Goal: Task Accomplishment & Management: Use online tool/utility

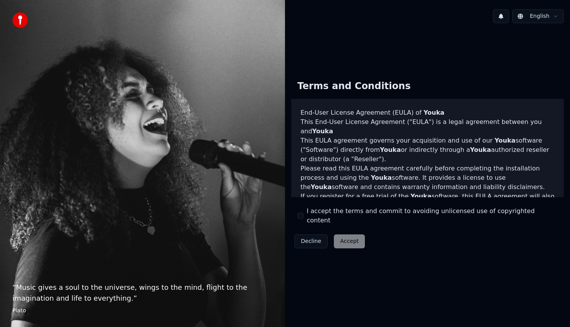
click at [351, 237] on div "Decline Accept" at bounding box center [329, 242] width 77 height 20
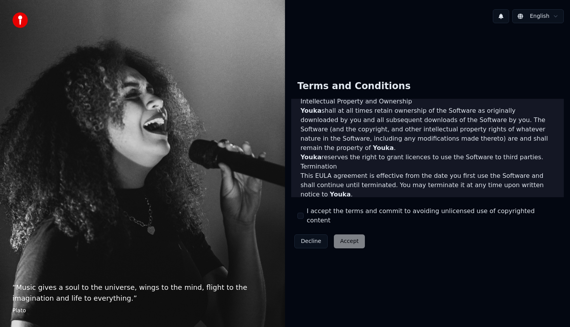
scroll to position [451, 0]
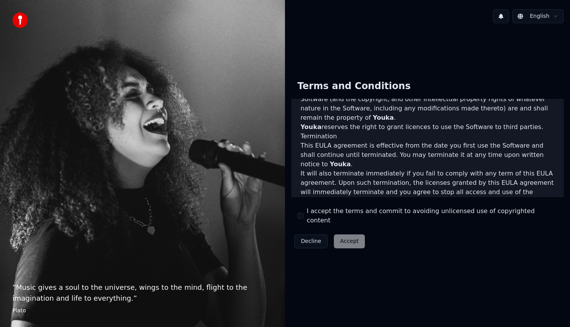
click at [348, 237] on div "Decline Accept" at bounding box center [329, 242] width 77 height 20
click at [313, 204] on div "Terms and Conditions End-User License Agreement (EULA) of Youka This End-User L…" at bounding box center [427, 162] width 273 height 177
click at [301, 217] on button "I accept the terms and commit to avoiding unlicensed use of copyrighted content" at bounding box center [301, 216] width 6 height 6
click at [340, 237] on button "Accept" at bounding box center [349, 242] width 31 height 14
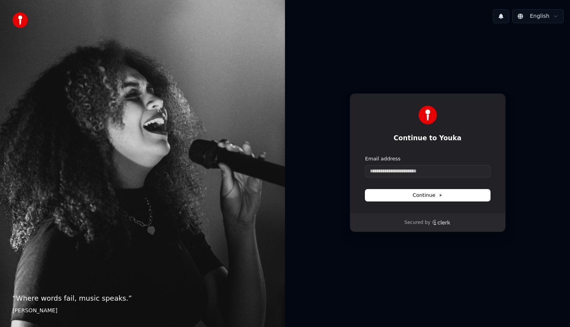
click at [414, 160] on div "Email address" at bounding box center [427, 159] width 125 height 7
click at [412, 173] on input "Email address" at bounding box center [427, 172] width 125 height 12
click at [417, 177] on form "Email address Continue" at bounding box center [427, 179] width 125 height 46
click at [394, 177] on form "Email address Continue" at bounding box center [427, 179] width 125 height 46
click at [393, 171] on input "Email address" at bounding box center [427, 172] width 125 height 12
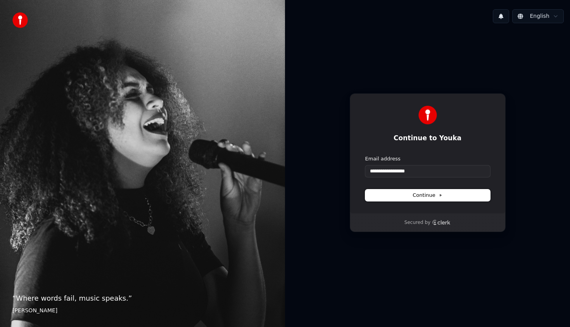
click at [427, 192] on span "Continue" at bounding box center [427, 195] width 29 height 7
type input "**********"
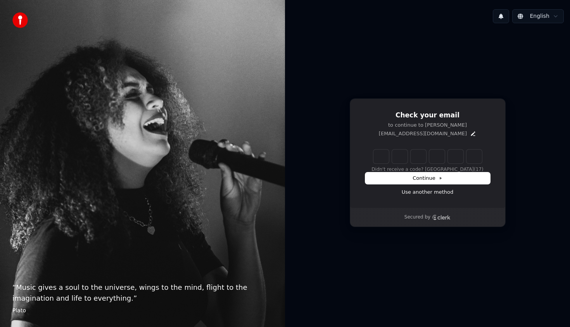
click at [384, 159] on input "Enter verification code" at bounding box center [428, 157] width 109 height 14
type input "******"
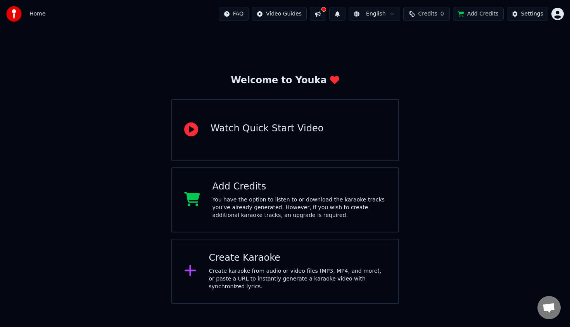
click at [253, 132] on div "Watch Quick Start Video" at bounding box center [267, 129] width 113 height 12
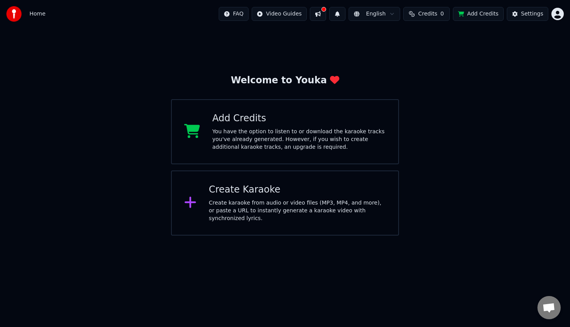
click at [194, 208] on icon at bounding box center [190, 203] width 12 height 14
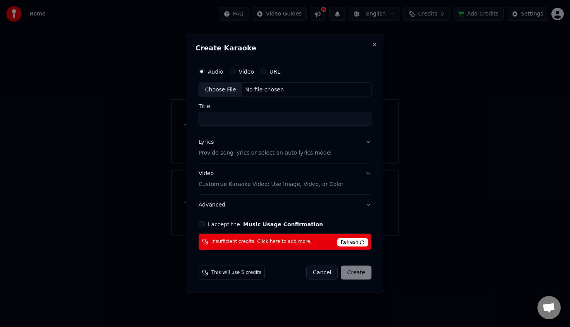
click at [298, 237] on div "Insufficient credits. Click here to add more. Refresh" at bounding box center [285, 242] width 173 height 17
click at [294, 242] on span "Insufficient credits. Click here to add more." at bounding box center [261, 242] width 100 height 6
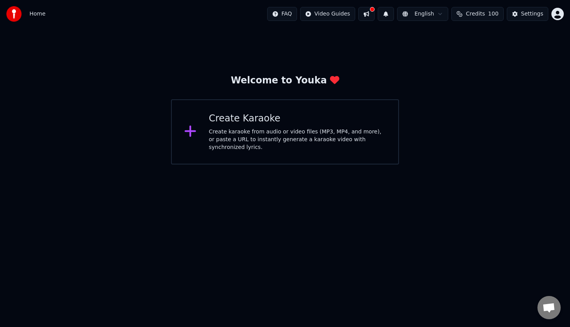
click at [227, 135] on div "Create karaoke from audio or video files (MP3, MP4, and more), or paste a URL t…" at bounding box center [297, 139] width 177 height 23
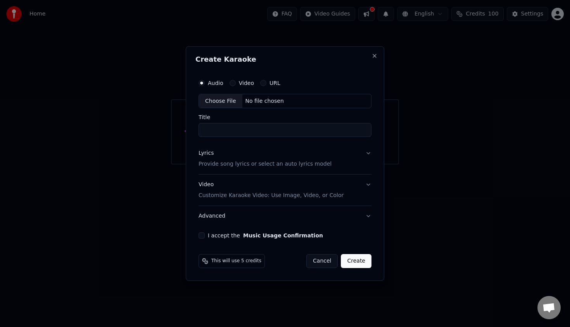
click at [219, 102] on div "Choose File" at bounding box center [220, 101] width 43 height 14
click at [239, 134] on input "Title" at bounding box center [285, 130] width 173 height 14
click at [269, 130] on input "**********" at bounding box center [285, 130] width 176 height 14
type input "**********"
click at [369, 152] on button "Lyrics Provide song lyrics or select an auto lyrics model" at bounding box center [285, 159] width 176 height 31
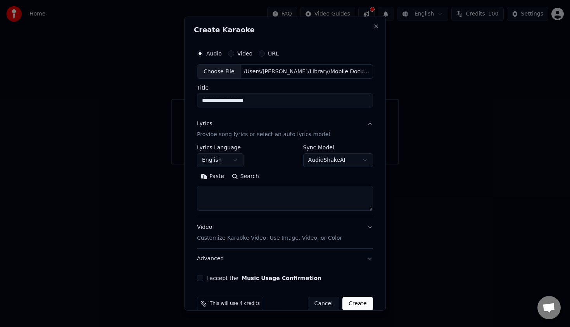
click at [211, 194] on textarea at bounding box center [285, 198] width 176 height 25
paste textarea "**********"
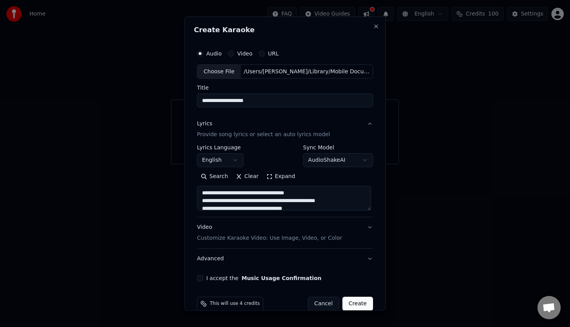
click at [203, 193] on textarea at bounding box center [284, 198] width 174 height 25
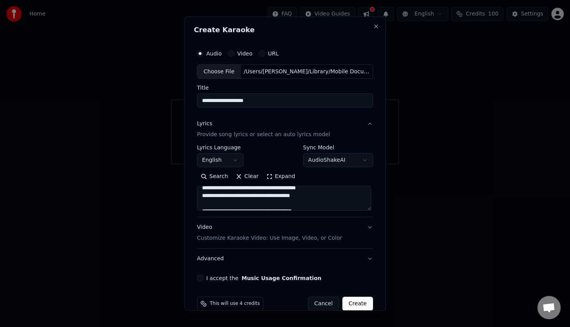
scroll to position [15, 0]
click at [251, 201] on textarea at bounding box center [284, 198] width 174 height 25
click at [317, 203] on textarea at bounding box center [284, 198] width 174 height 25
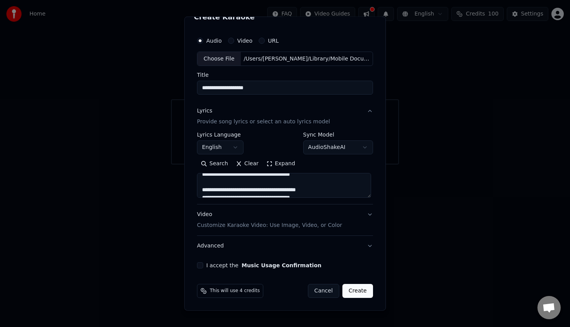
scroll to position [7, 0]
click at [316, 183] on textarea at bounding box center [284, 185] width 174 height 25
click at [314, 185] on textarea at bounding box center [284, 185] width 174 height 25
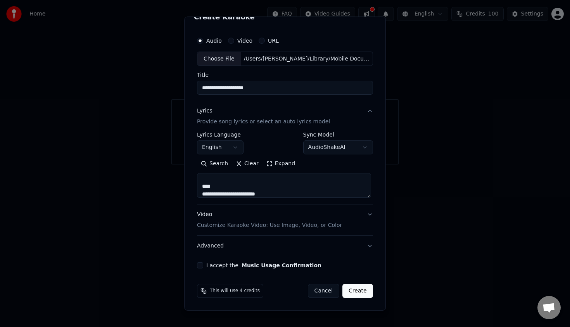
click at [230, 180] on textarea at bounding box center [284, 185] width 174 height 25
click at [225, 185] on textarea at bounding box center [284, 185] width 174 height 25
click at [339, 184] on textarea at bounding box center [284, 185] width 174 height 25
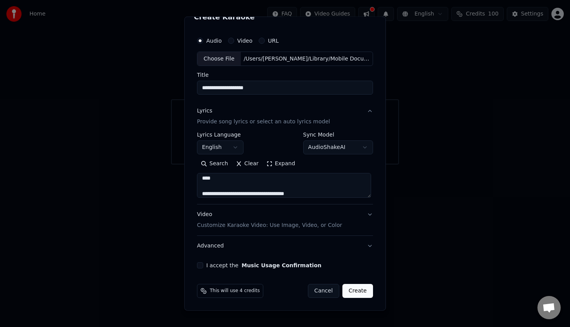
click at [246, 182] on textarea at bounding box center [284, 185] width 174 height 25
click at [242, 178] on textarea at bounding box center [284, 185] width 174 height 25
click at [237, 180] on textarea at bounding box center [284, 185] width 174 height 25
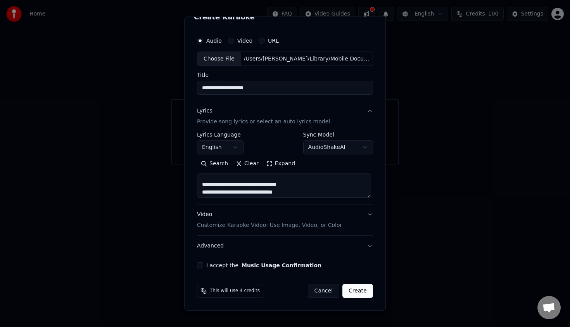
click at [237, 185] on textarea at bounding box center [284, 185] width 174 height 25
click at [286, 180] on textarea at bounding box center [284, 185] width 174 height 25
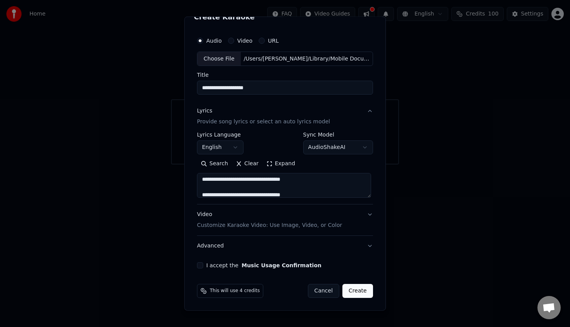
click at [286, 180] on textarea at bounding box center [284, 185] width 174 height 25
click at [291, 180] on textarea at bounding box center [284, 185] width 174 height 25
click at [286, 178] on textarea at bounding box center [284, 185] width 174 height 25
click at [298, 183] on textarea at bounding box center [284, 185] width 174 height 25
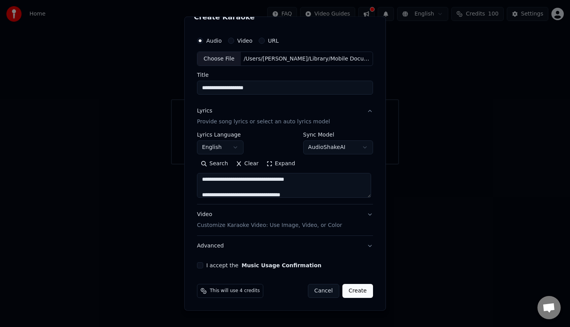
click at [311, 179] on textarea at bounding box center [284, 185] width 174 height 25
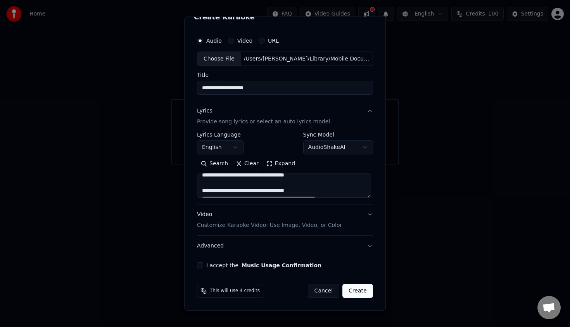
click at [318, 177] on textarea at bounding box center [284, 185] width 174 height 25
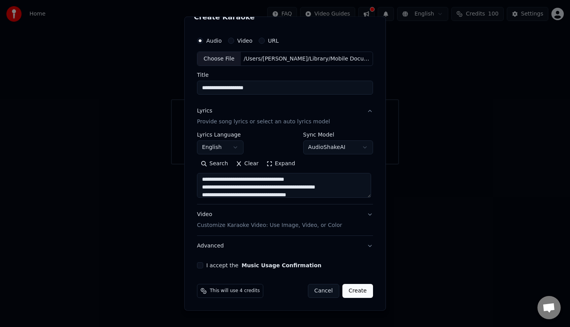
scroll to position [413, 0]
type textarea "**********"
click at [358, 292] on button "Create" at bounding box center [358, 291] width 31 height 14
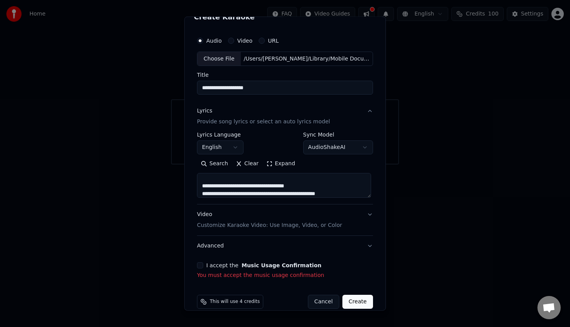
click at [225, 267] on label "I accept the Music Usage Confirmation" at bounding box center [263, 265] width 115 height 5
click at [203, 267] on button "I accept the Music Usage Confirmation" at bounding box center [200, 265] width 6 height 6
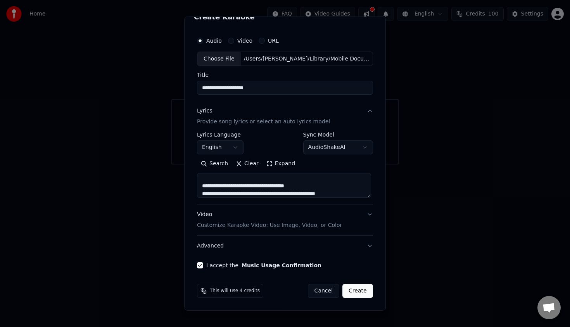
click at [355, 293] on button "Create" at bounding box center [358, 291] width 31 height 14
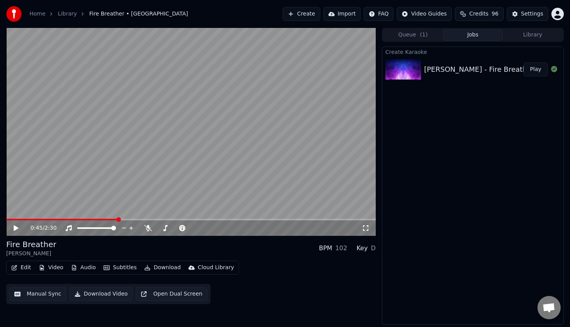
click at [35, 294] on button "Manual Sync" at bounding box center [37, 294] width 57 height 14
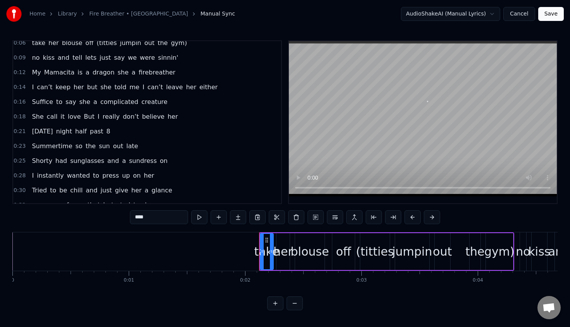
scroll to position [36, 0]
click at [88, 152] on div "Summertime so the sun out late" at bounding box center [85, 145] width 113 height 14
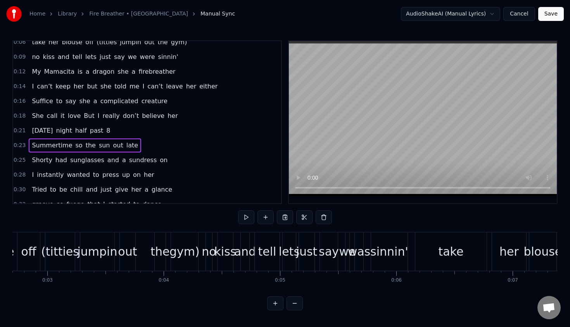
click at [88, 152] on div "Summertime so the sun out late" at bounding box center [85, 145] width 113 height 14
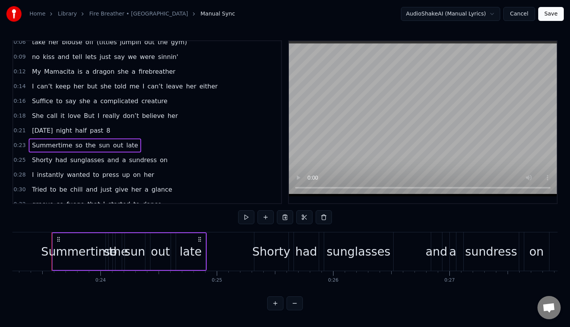
click at [85, 93] on div "0:14 I can’t keep her but she told me I can’t leave her either" at bounding box center [147, 86] width 268 height 15
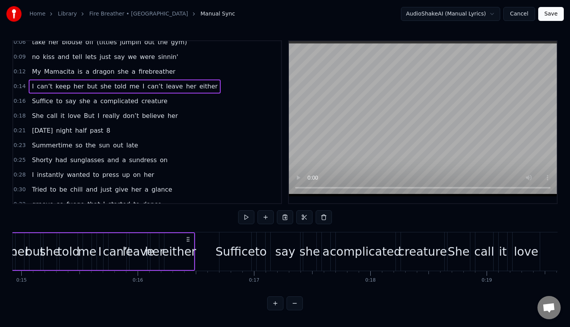
click at [92, 69] on span "dragon" at bounding box center [104, 71] width 24 height 9
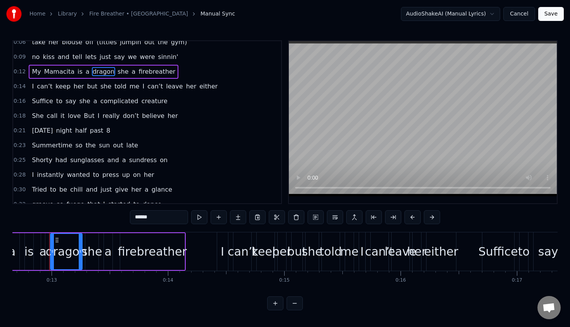
scroll to position [0, 1472]
click at [99, 55] on span "just" at bounding box center [105, 56] width 13 height 9
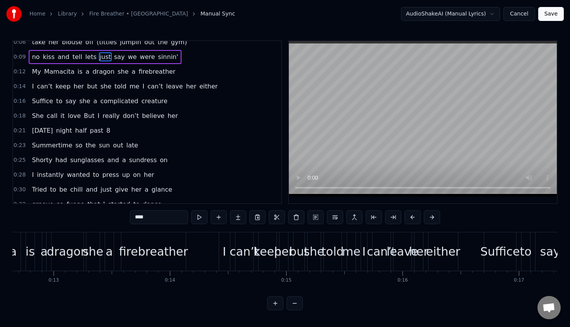
scroll to position [32, 0]
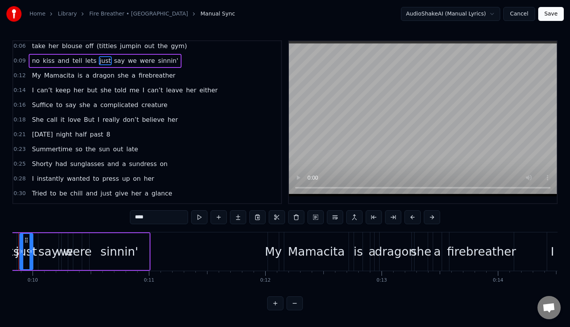
click at [96, 48] on span "(titties" at bounding box center [107, 46] width 22 height 9
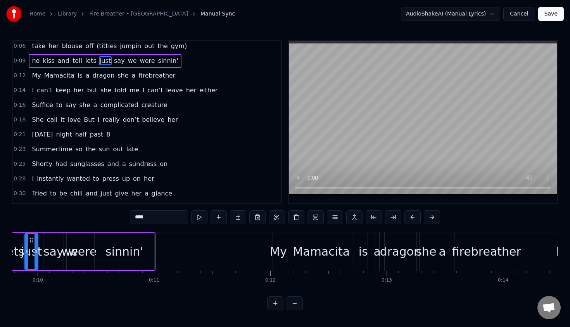
type input "********"
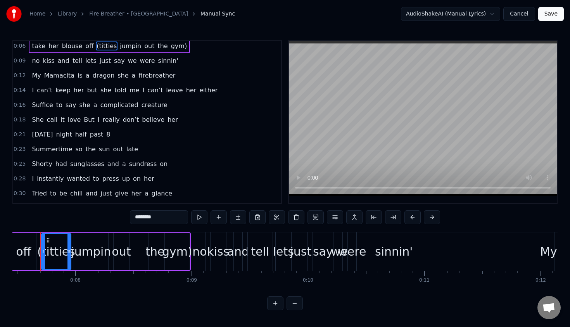
click at [60, 51] on div "take her blouse off (titties jumpin out the gym)" at bounding box center [109, 46] width 161 height 14
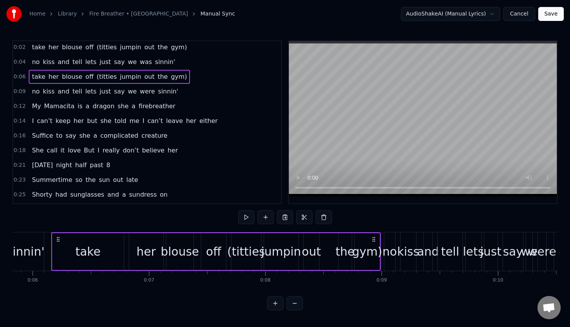
scroll to position [0, 0]
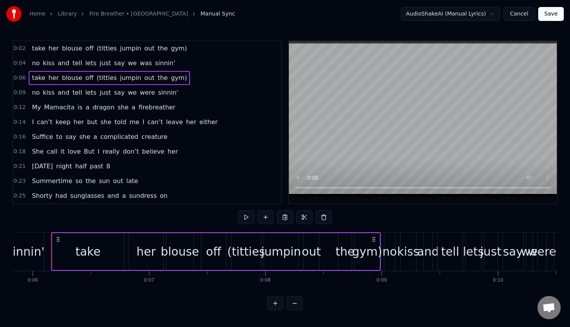
click at [518, 13] on button "Cancel" at bounding box center [519, 14] width 31 height 14
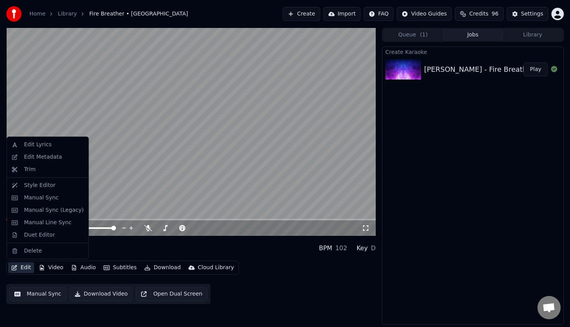
click at [12, 271] on button "Edit" at bounding box center [21, 267] width 26 height 11
click at [38, 148] on div "Edit Lyrics" at bounding box center [38, 145] width 28 height 8
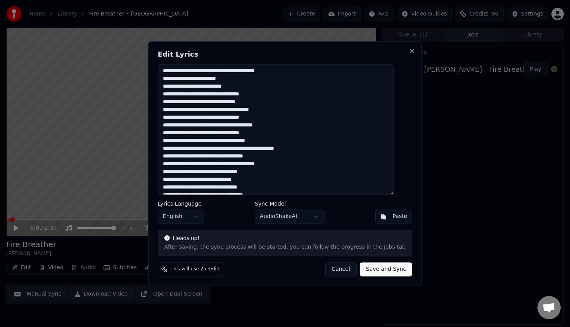
scroll to position [56, 0]
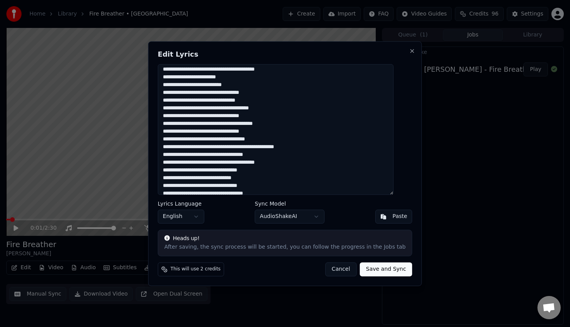
drag, startPoint x: 171, startPoint y: 140, endPoint x: 264, endPoint y: 150, distance: 92.9
click at [264, 150] on textarea at bounding box center [276, 129] width 236 height 131
click at [303, 142] on textarea at bounding box center [276, 129] width 236 height 131
click at [170, 138] on textarea at bounding box center [276, 129] width 236 height 131
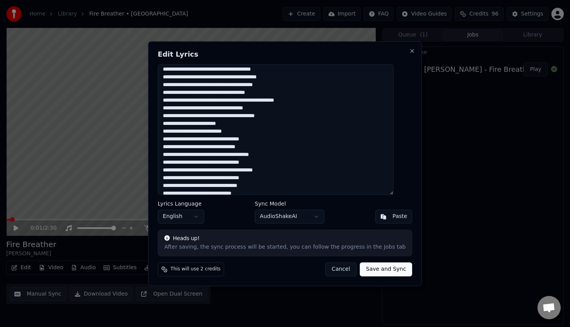
scroll to position [15, 0]
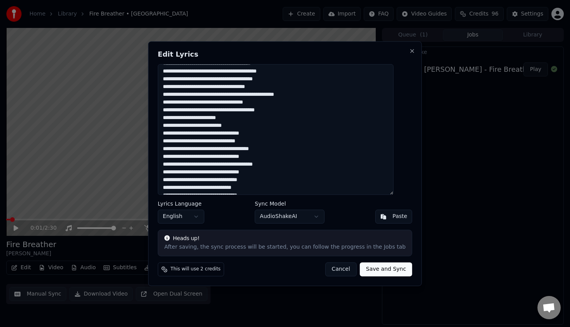
click at [176, 110] on textarea at bounding box center [276, 129] width 236 height 131
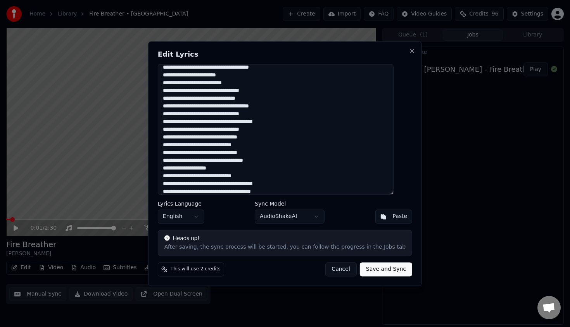
click at [174, 100] on textarea at bounding box center [276, 129] width 236 height 131
click at [259, 97] on textarea at bounding box center [276, 129] width 236 height 131
click at [227, 129] on textarea at bounding box center [276, 129] width 236 height 131
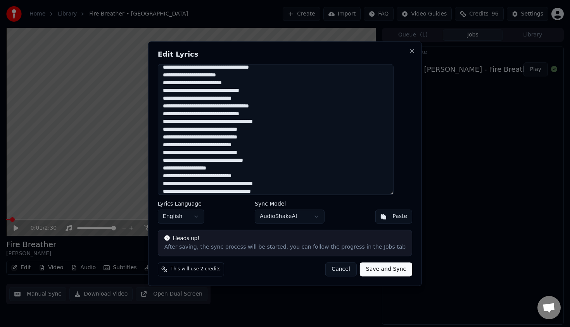
click at [206, 137] on textarea at bounding box center [276, 129] width 236 height 131
click at [218, 152] on textarea at bounding box center [276, 129] width 236 height 131
click at [222, 162] on textarea at bounding box center [276, 129] width 236 height 131
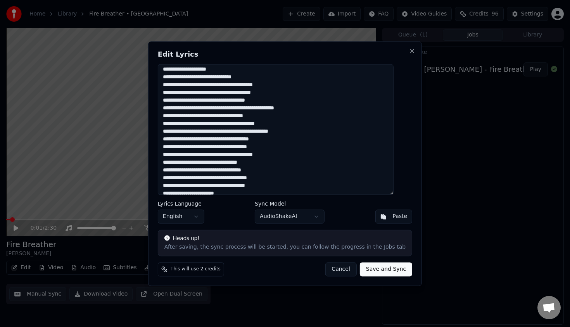
scroll to position [168, 0]
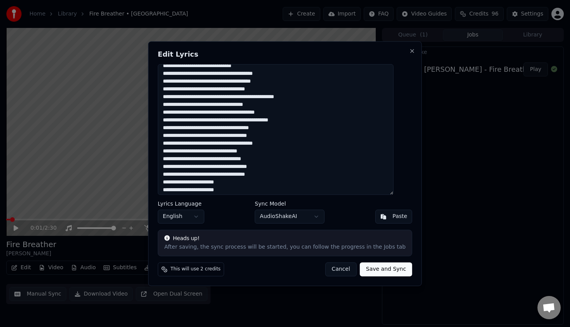
click at [182, 114] on textarea at bounding box center [276, 129] width 236 height 131
click at [221, 123] on textarea at bounding box center [276, 129] width 236 height 131
click at [175, 142] on textarea at bounding box center [276, 129] width 236 height 131
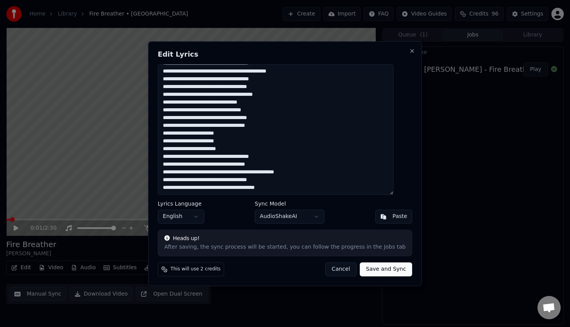
scroll to position [217, 0]
type textarea "**********"
click at [367, 272] on button "Save and Sync" at bounding box center [386, 269] width 52 height 14
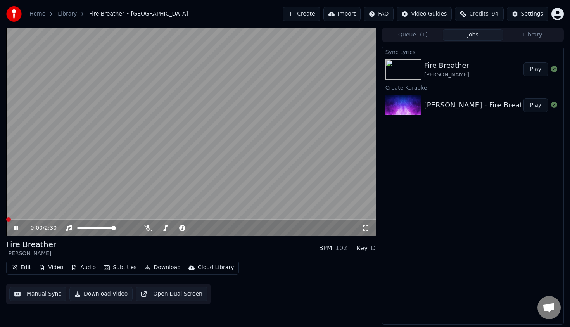
click at [6, 222] on span at bounding box center [8, 219] width 5 height 5
click at [14, 227] on icon at bounding box center [16, 228] width 4 height 5
click at [6, 222] on span at bounding box center [8, 219] width 5 height 5
click at [17, 228] on icon at bounding box center [16, 227] width 5 height 5
click at [17, 228] on icon at bounding box center [16, 228] width 4 height 5
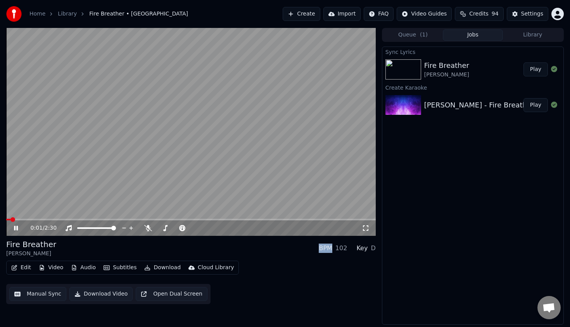
click at [17, 228] on icon at bounding box center [16, 228] width 4 height 5
click at [17, 227] on icon at bounding box center [16, 228] width 4 height 5
click at [6, 218] on span at bounding box center [8, 219] width 5 height 5
click at [15, 228] on icon at bounding box center [16, 227] width 5 height 5
click at [15, 228] on icon at bounding box center [16, 228] width 4 height 5
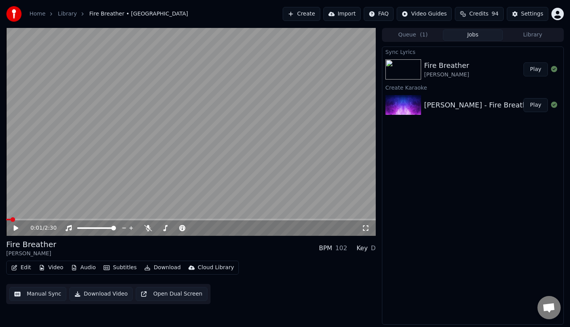
click at [15, 228] on icon at bounding box center [16, 227] width 5 height 5
click at [15, 228] on icon at bounding box center [16, 228] width 4 height 5
drag, startPoint x: 15, startPoint y: 222, endPoint x: 0, endPoint y: 222, distance: 14.7
click at [0, 222] on div "0:02 / 2:30 Fire Breather [PERSON_NAME] BPM 102 Key D Edit Video Audio Subtitle…" at bounding box center [285, 176] width 570 height 297
click at [6, 222] on span at bounding box center [8, 219] width 5 height 5
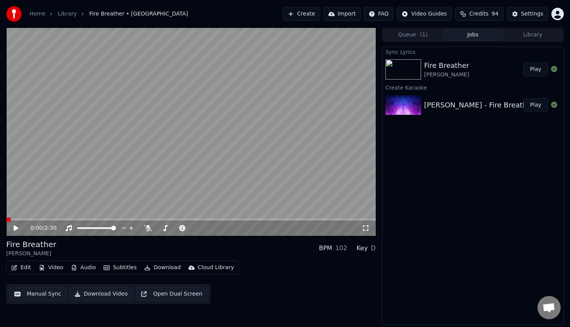
click at [15, 225] on icon at bounding box center [21, 228] width 18 height 6
click at [16, 227] on icon at bounding box center [21, 228] width 18 height 6
click at [16, 227] on icon at bounding box center [16, 227] width 5 height 5
click at [20, 266] on button "Edit" at bounding box center [21, 267] width 26 height 11
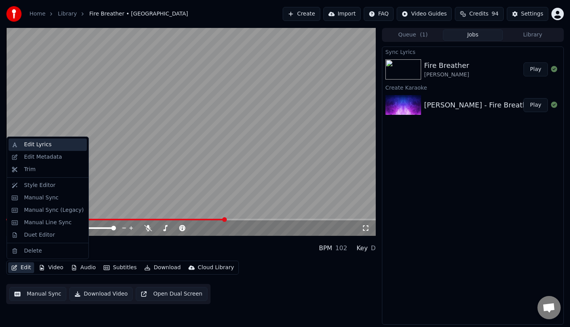
click at [39, 145] on div "Edit Lyrics" at bounding box center [38, 145] width 28 height 8
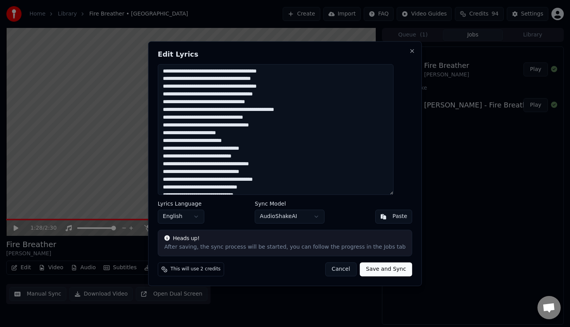
click at [171, 111] on textarea at bounding box center [276, 129] width 236 height 131
click at [334, 272] on button "Cancel" at bounding box center [340, 269] width 31 height 14
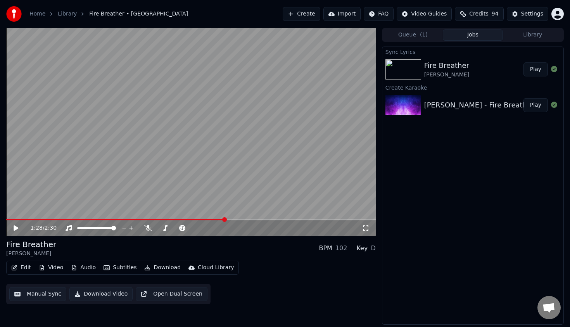
click at [443, 164] on div "Sync Lyrics Fire Breather [PERSON_NAME] Play Create Karaoke [PERSON_NAME] - Fir…" at bounding box center [473, 186] width 182 height 278
click at [43, 294] on button "Manual Sync" at bounding box center [37, 294] width 57 height 14
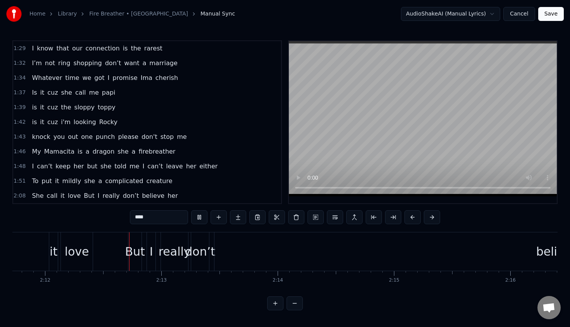
scroll to position [0, 15332]
click at [34, 181] on span "To" at bounding box center [35, 181] width 8 height 9
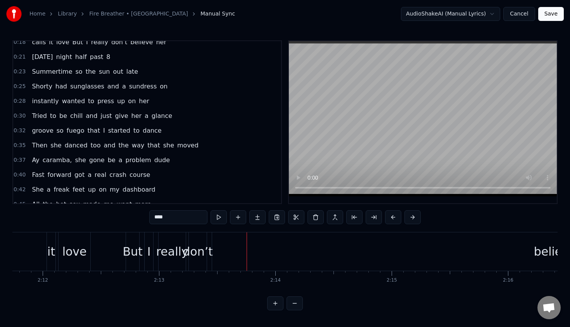
scroll to position [0, 0]
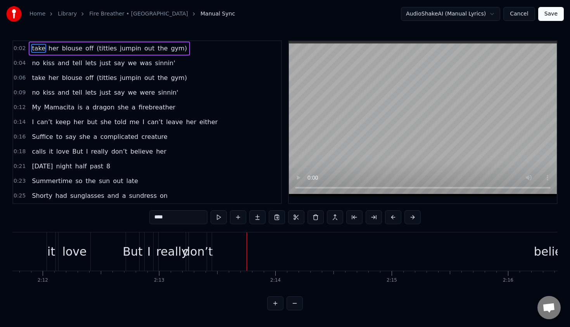
click at [521, 13] on button "Cancel" at bounding box center [519, 14] width 31 height 14
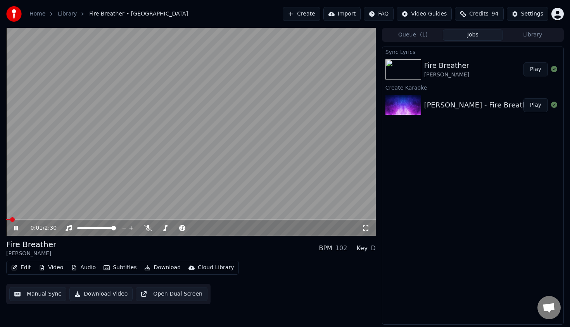
click at [19, 265] on button "Edit" at bounding box center [21, 267] width 26 height 11
click at [174, 178] on video at bounding box center [191, 132] width 370 height 208
click at [18, 274] on div "Edit Video Audio Subtitles Download Cloud Library" at bounding box center [122, 268] width 233 height 14
click at [18, 269] on button "Edit" at bounding box center [21, 267] width 26 height 11
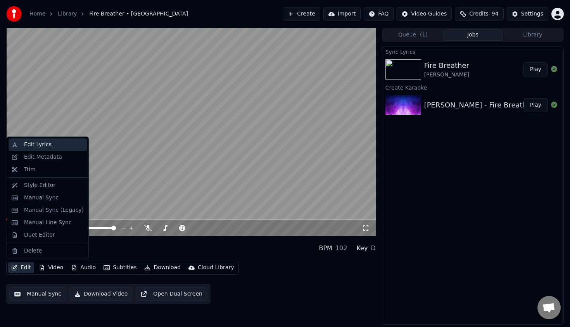
click at [42, 144] on div "Edit Lyrics" at bounding box center [38, 145] width 28 height 8
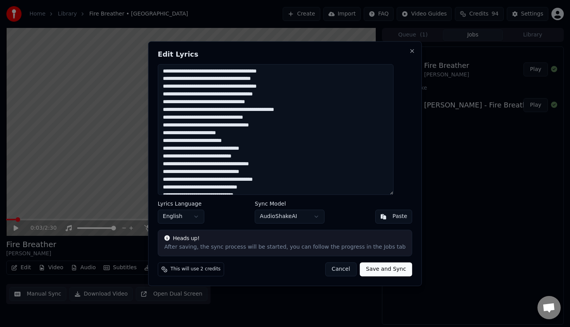
click at [194, 174] on textarea at bounding box center [276, 129] width 236 height 131
click at [209, 172] on textarea at bounding box center [276, 129] width 236 height 131
click at [207, 143] on textarea at bounding box center [276, 129] width 236 height 131
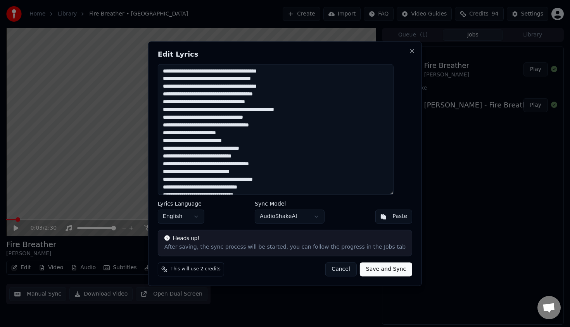
click at [207, 143] on textarea at bounding box center [276, 129] width 236 height 131
click at [218, 141] on textarea at bounding box center [276, 129] width 236 height 131
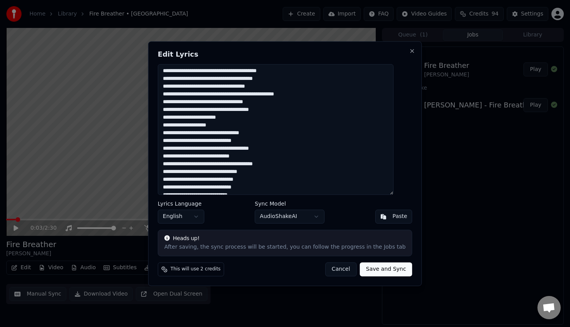
scroll to position [19, 0]
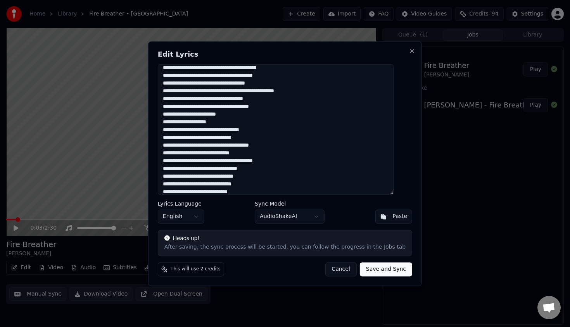
click at [230, 145] on textarea at bounding box center [276, 129] width 236 height 131
click at [214, 145] on textarea at bounding box center [276, 129] width 236 height 131
click at [212, 147] on textarea at bounding box center [276, 129] width 236 height 131
click at [258, 140] on textarea at bounding box center [276, 129] width 236 height 131
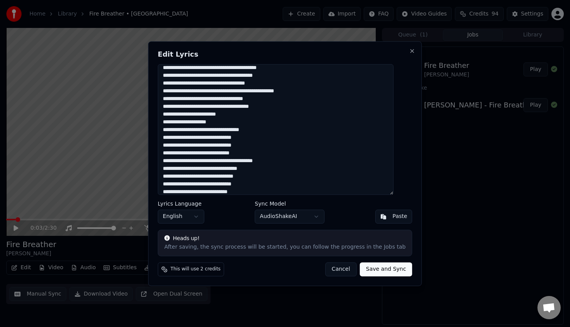
click at [258, 140] on textarea at bounding box center [276, 129] width 236 height 131
click at [256, 138] on textarea at bounding box center [276, 129] width 236 height 131
click at [254, 138] on textarea at bounding box center [276, 129] width 236 height 131
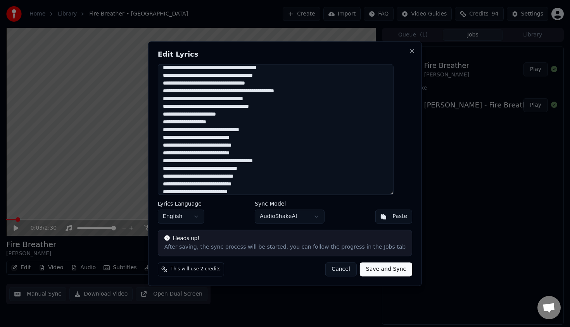
click at [254, 138] on textarea at bounding box center [276, 129] width 236 height 131
click at [277, 142] on textarea at bounding box center [276, 129] width 236 height 131
click at [258, 138] on textarea at bounding box center [276, 129] width 236 height 131
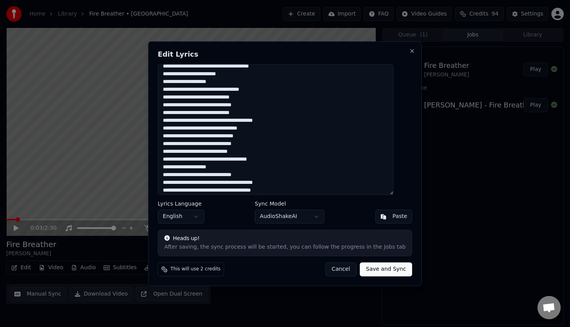
scroll to position [62, 0]
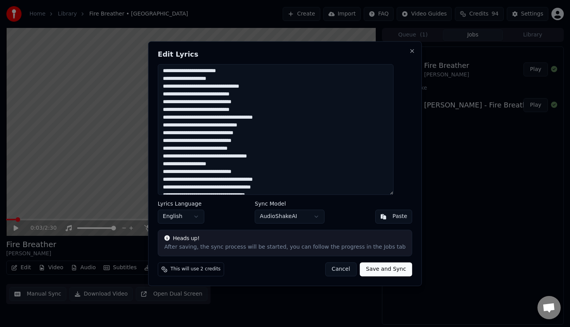
click at [192, 161] on textarea at bounding box center [276, 129] width 236 height 131
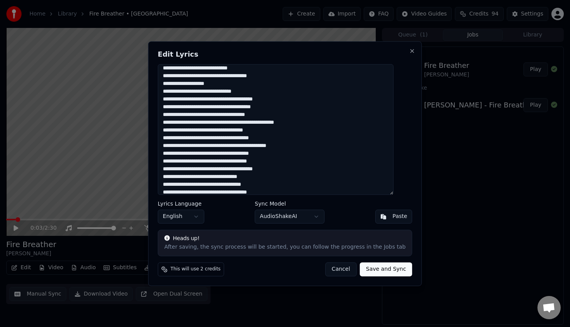
scroll to position [145, 0]
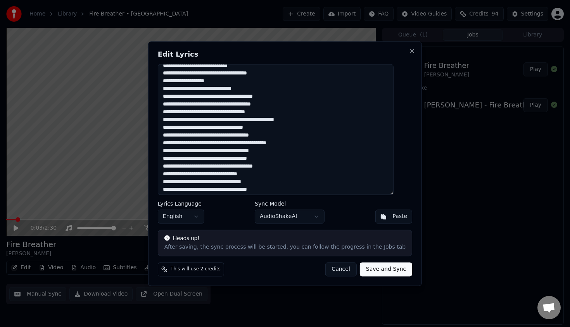
click at [279, 137] on textarea at bounding box center [276, 129] width 236 height 131
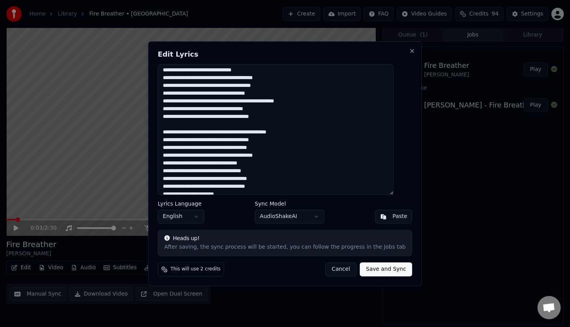
scroll to position [160, 0]
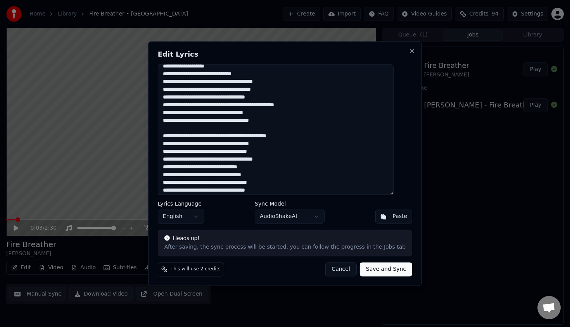
drag, startPoint x: 173, startPoint y: 98, endPoint x: 276, endPoint y: 118, distance: 105.2
click at [276, 118] on textarea at bounding box center [276, 129] width 236 height 131
click at [186, 128] on textarea at bounding box center [276, 129] width 236 height 131
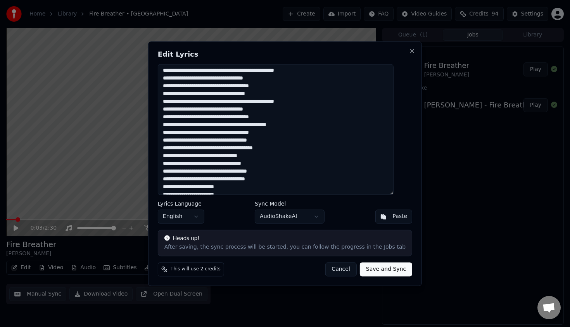
scroll to position [195, 0]
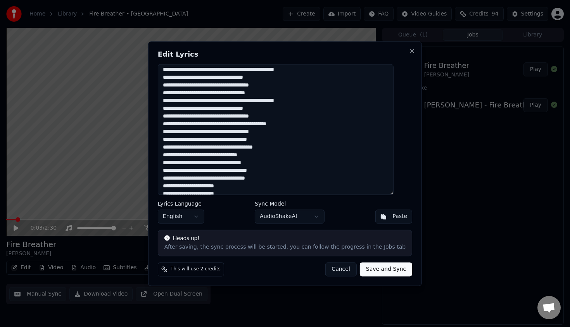
click at [247, 154] on textarea at bounding box center [276, 129] width 236 height 131
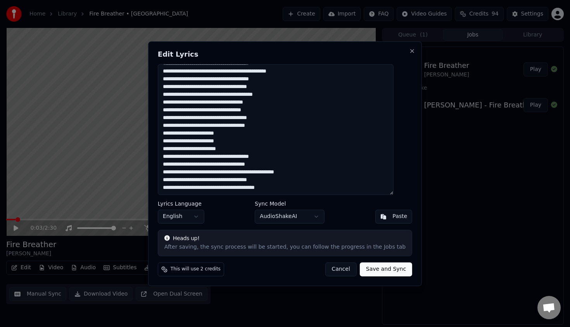
scroll to position [248, 0]
click at [293, 168] on textarea at bounding box center [276, 129] width 236 height 131
click at [292, 166] on textarea at bounding box center [276, 129] width 236 height 131
click at [315, 170] on textarea at bounding box center [276, 129] width 236 height 131
drag, startPoint x: 173, startPoint y: 180, endPoint x: 285, endPoint y: 187, distance: 112.7
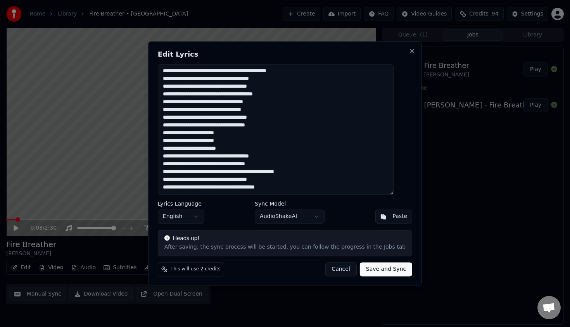
click at [285, 187] on textarea at bounding box center [276, 129] width 236 height 131
drag, startPoint x: 172, startPoint y: 164, endPoint x: 275, endPoint y: 185, distance: 105.7
click at [275, 185] on textarea at bounding box center [276, 129] width 236 height 131
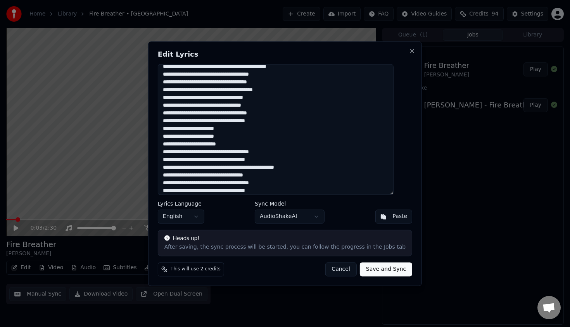
scroll to position [276, 0]
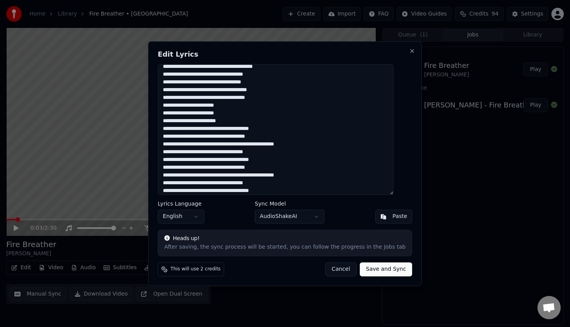
click at [170, 137] on textarea at bounding box center [276, 129] width 236 height 131
click at [171, 169] on textarea at bounding box center [276, 129] width 236 height 131
click at [277, 192] on textarea at bounding box center [276, 129] width 236 height 131
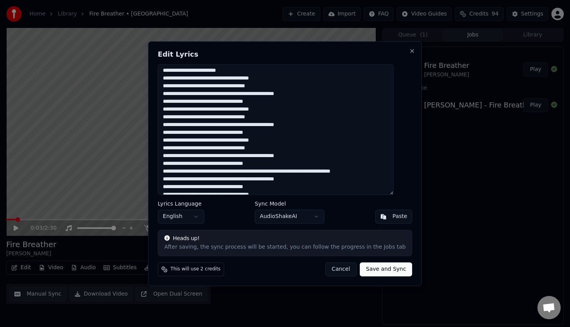
scroll to position [334, 0]
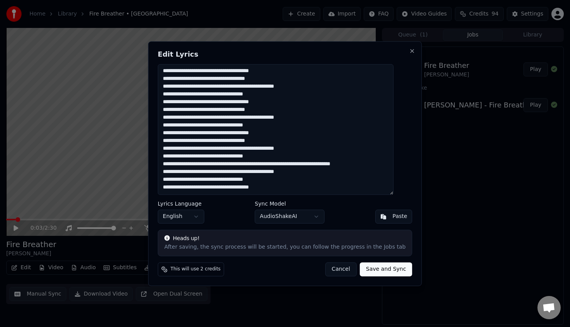
click at [272, 162] on textarea at bounding box center [276, 129] width 236 height 131
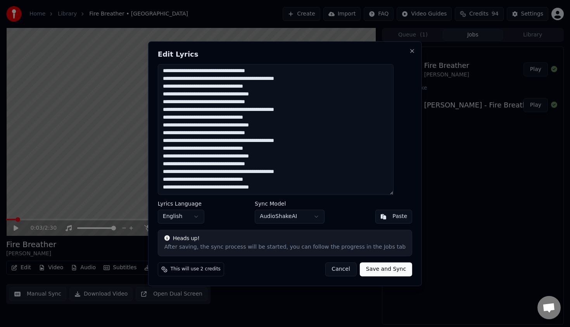
click at [279, 187] on textarea at bounding box center [276, 129] width 236 height 131
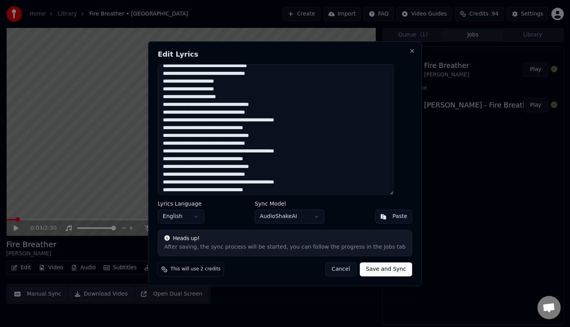
scroll to position [297, 0]
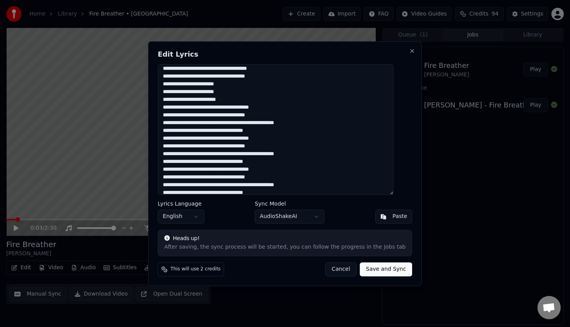
click at [173, 116] on textarea at bounding box center [276, 129] width 236 height 131
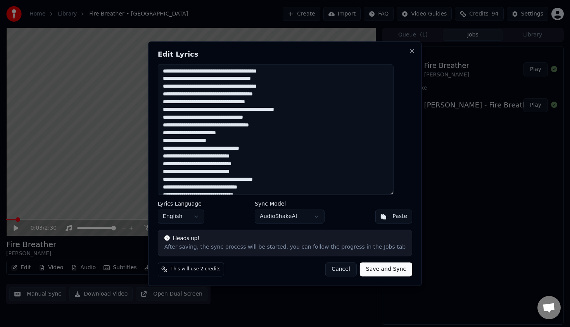
scroll to position [1, 0]
click at [259, 92] on textarea at bounding box center [276, 129] width 236 height 131
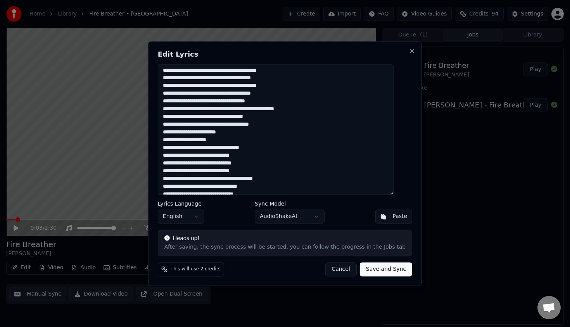
click at [211, 140] on textarea at bounding box center [276, 129] width 236 height 131
click at [220, 139] on textarea at bounding box center [276, 129] width 236 height 131
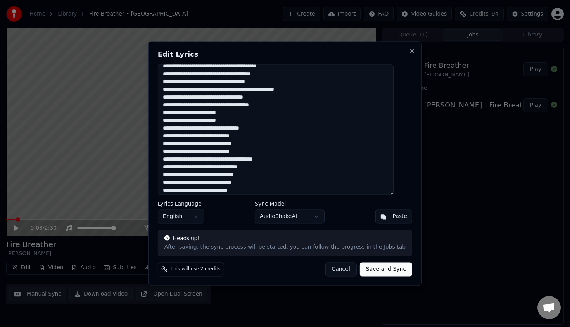
scroll to position [21, 0]
click at [230, 168] on textarea at bounding box center [276, 129] width 236 height 131
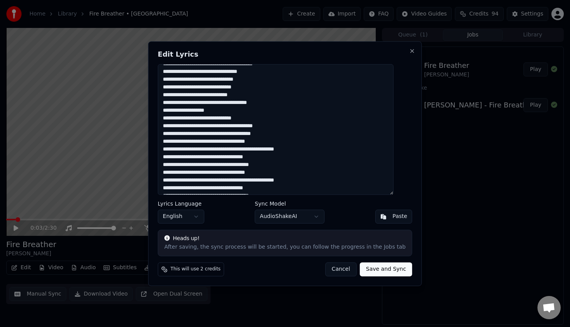
scroll to position [120, 0]
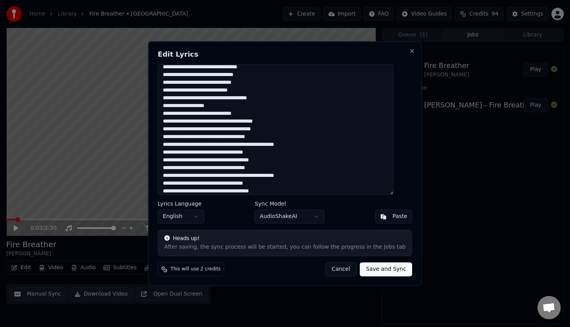
type textarea "**********"
click at [386, 270] on button "Save and Sync" at bounding box center [386, 269] width 52 height 14
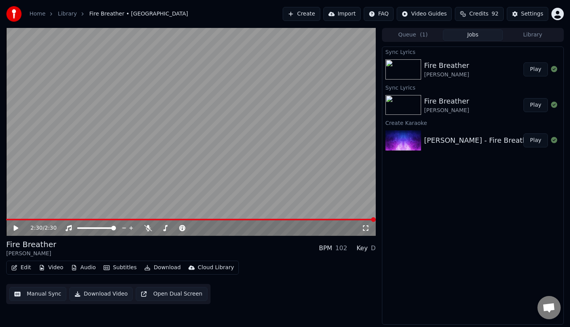
click at [16, 230] on icon at bounding box center [21, 228] width 18 height 6
click at [86, 294] on button "Download Video" at bounding box center [100, 294] width 63 height 14
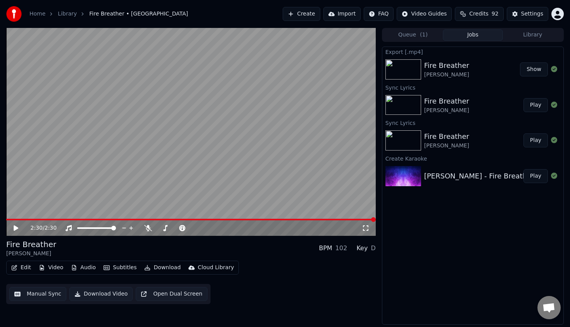
click at [91, 293] on button "Download Video" at bounding box center [100, 294] width 63 height 14
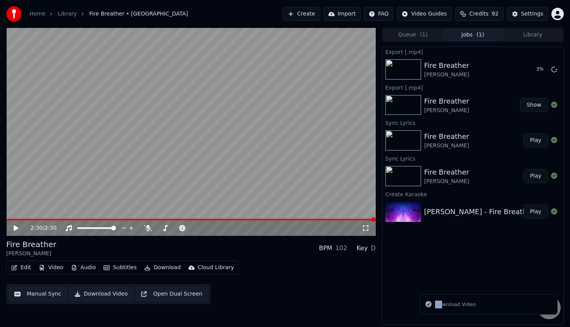
click at [443, 301] on li "Download Video" at bounding box center [489, 304] width 138 height 21
click at [443, 303] on div "Download Video" at bounding box center [455, 305] width 41 height 8
click at [423, 307] on li "Download Video" at bounding box center [489, 304] width 138 height 21
click at [428, 307] on icon "Notifications alt+T" at bounding box center [429, 304] width 6 height 6
click at [388, 305] on div "Export [.mp4] Fire Breather [PERSON_NAME] 43 % Export [.mp4] Fire Breather [PER…" at bounding box center [473, 186] width 182 height 278
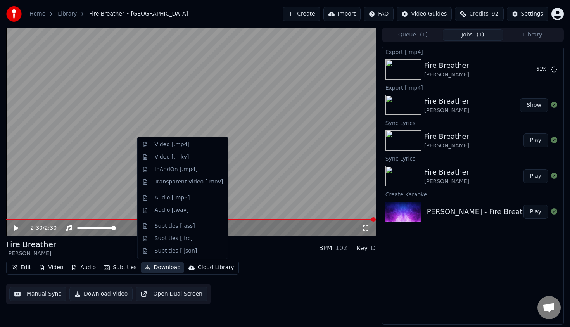
click at [149, 267] on button "Download" at bounding box center [162, 267] width 43 height 11
click at [156, 145] on div "Video [.mp4]" at bounding box center [172, 145] width 35 height 8
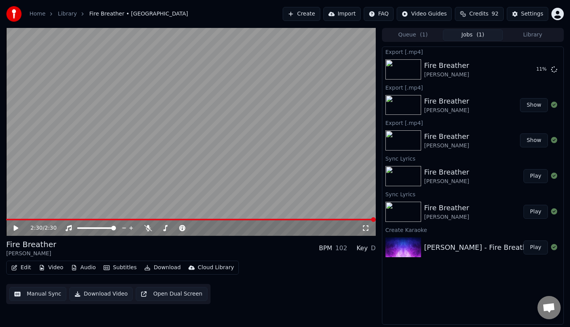
click at [390, 303] on div "Export [.mp4] Fire Breather [PERSON_NAME] 11 % Export [.mp4] Fire Breather [PER…" at bounding box center [473, 186] width 182 height 278
click at [443, 246] on div "[PERSON_NAME] - Fire Breather" at bounding box center [479, 247] width 110 height 11
click at [401, 247] on img at bounding box center [404, 247] width 36 height 20
click at [448, 249] on div "[PERSON_NAME] - Fire Breather" at bounding box center [479, 247] width 110 height 11
drag, startPoint x: 425, startPoint y: 243, endPoint x: 420, endPoint y: 257, distance: 14.5
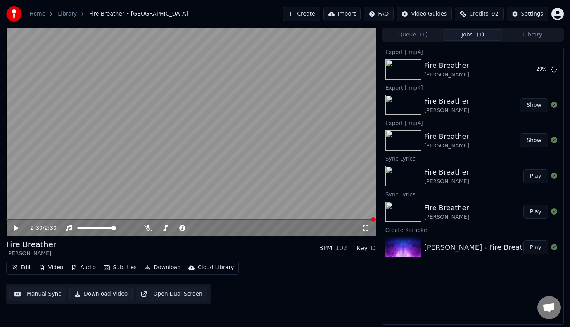
click at [420, 257] on div "[PERSON_NAME] - Fire Breather Play" at bounding box center [473, 247] width 181 height 26
click at [445, 248] on div "[PERSON_NAME] - Fire Breather" at bounding box center [479, 247] width 110 height 11
click at [408, 241] on img at bounding box center [404, 247] width 36 height 20
click at [401, 228] on div "Create Karaoke" at bounding box center [473, 229] width 181 height 9
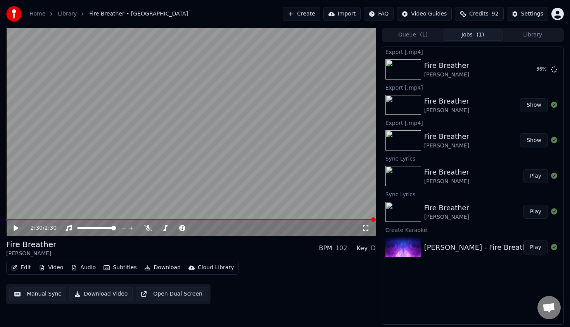
click at [398, 239] on img at bounding box center [404, 247] width 36 height 20
click at [398, 68] on img at bounding box center [404, 69] width 36 height 20
click at [381, 313] on div "2:30 / 2:30 Fire Breather [PERSON_NAME] BPM 102 Key D Edit Video Audio Subtitle…" at bounding box center [285, 176] width 570 height 297
click at [536, 69] on button "Show" at bounding box center [534, 69] width 28 height 14
